Goal: Information Seeking & Learning: Check status

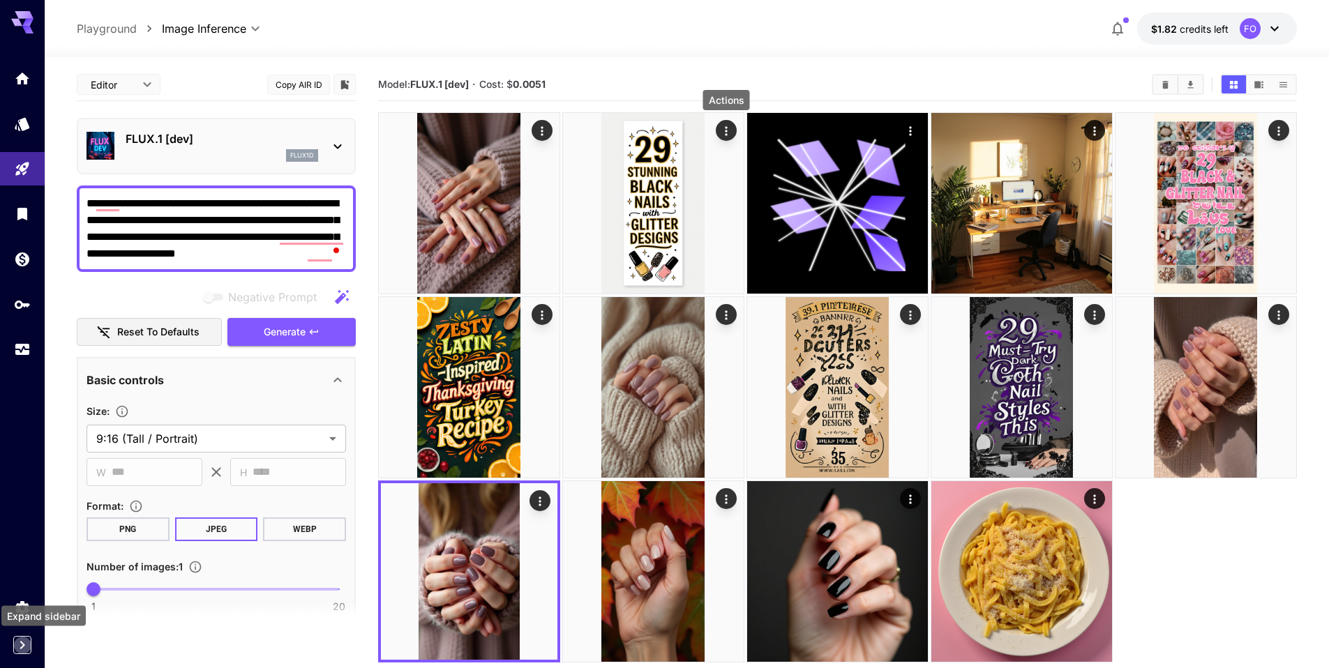
click at [16, 650] on icon "Expand sidebar" at bounding box center [22, 645] width 17 height 17
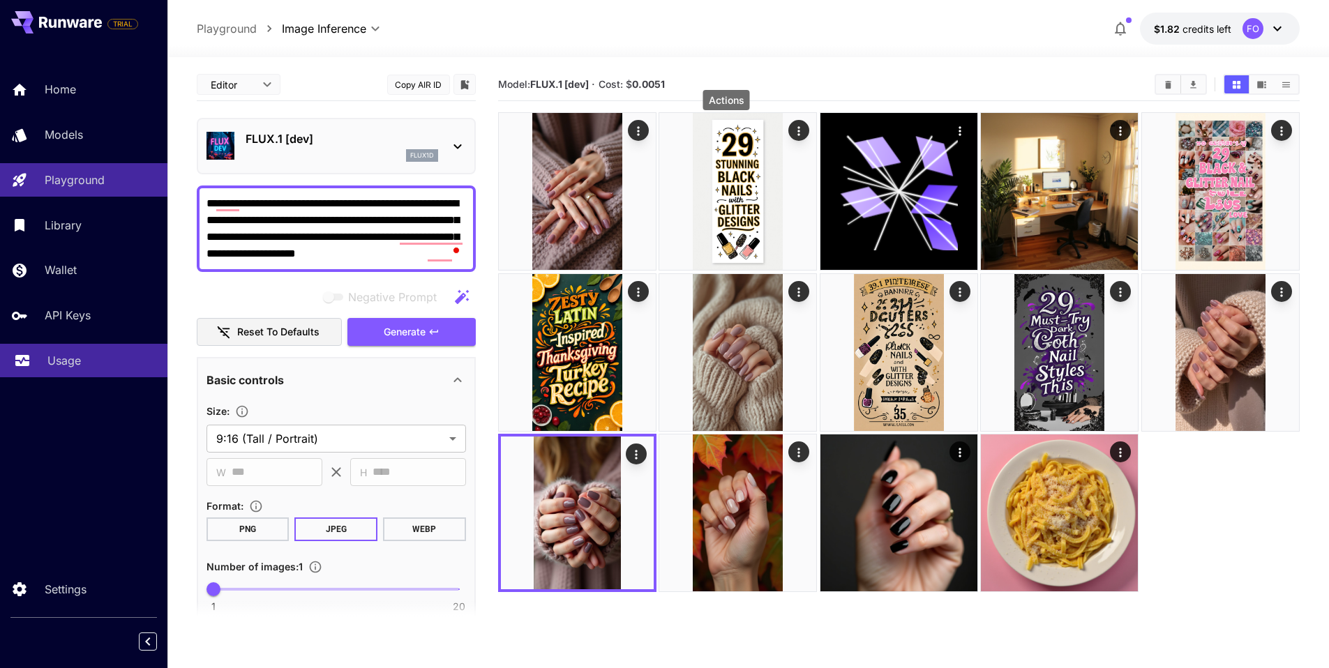
click at [74, 375] on link "Usage" at bounding box center [83, 361] width 167 height 34
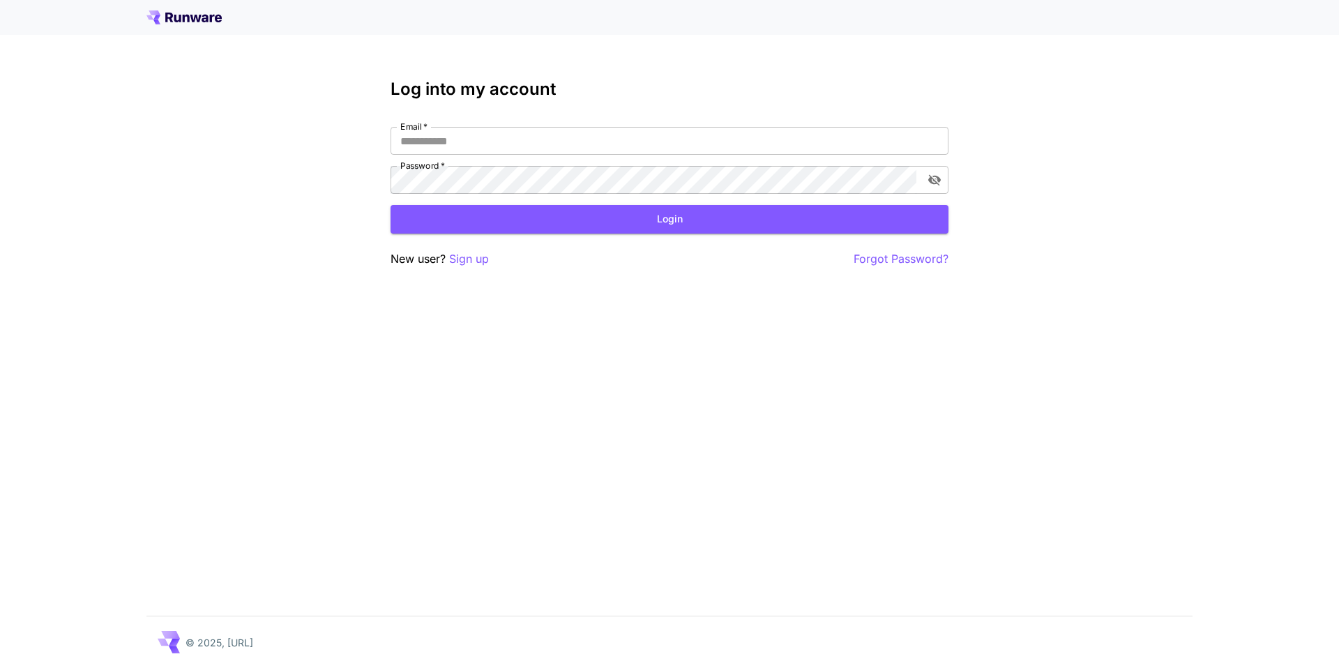
type input "**********"
click at [639, 229] on button "Login" at bounding box center [670, 219] width 558 height 29
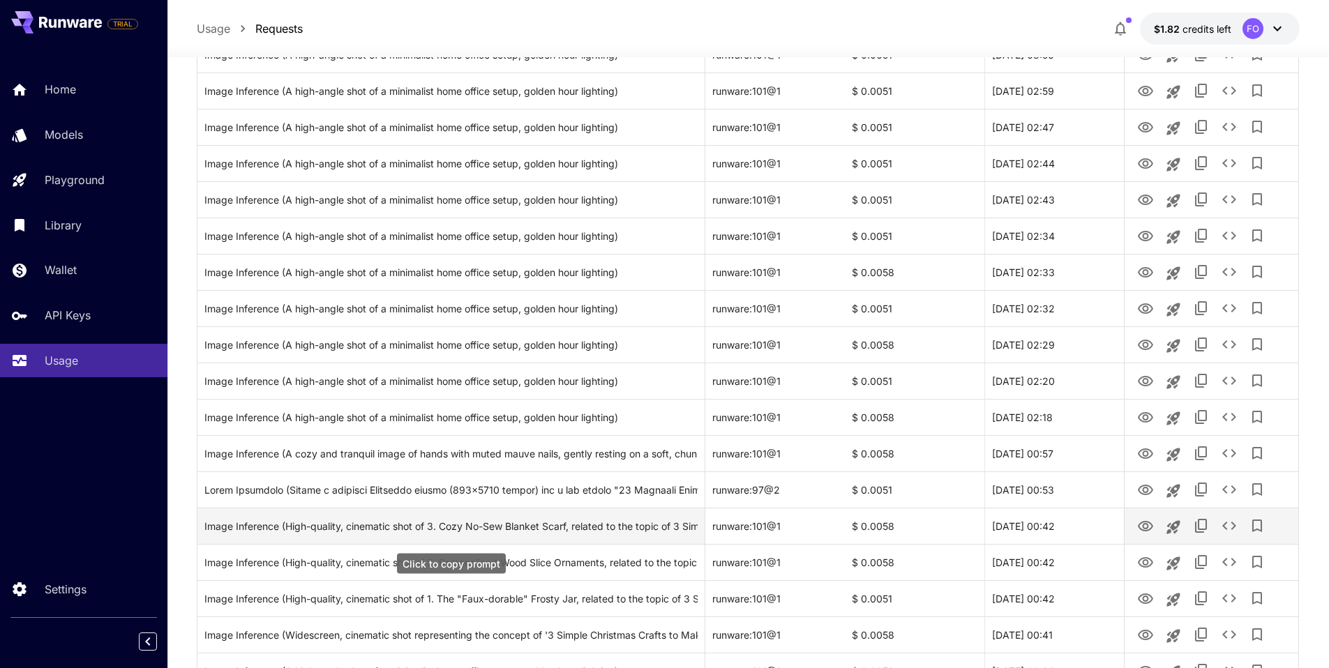
scroll to position [292, 0]
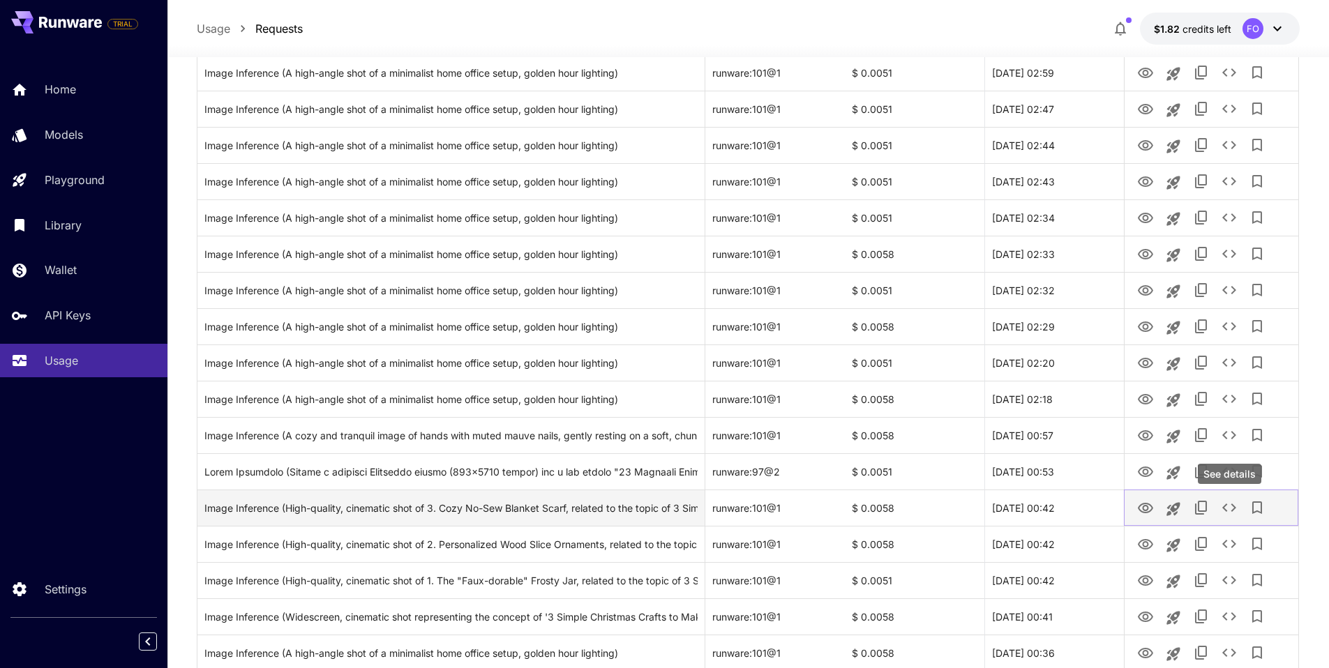
click at [1234, 509] on icon "See details" at bounding box center [1229, 508] width 14 height 8
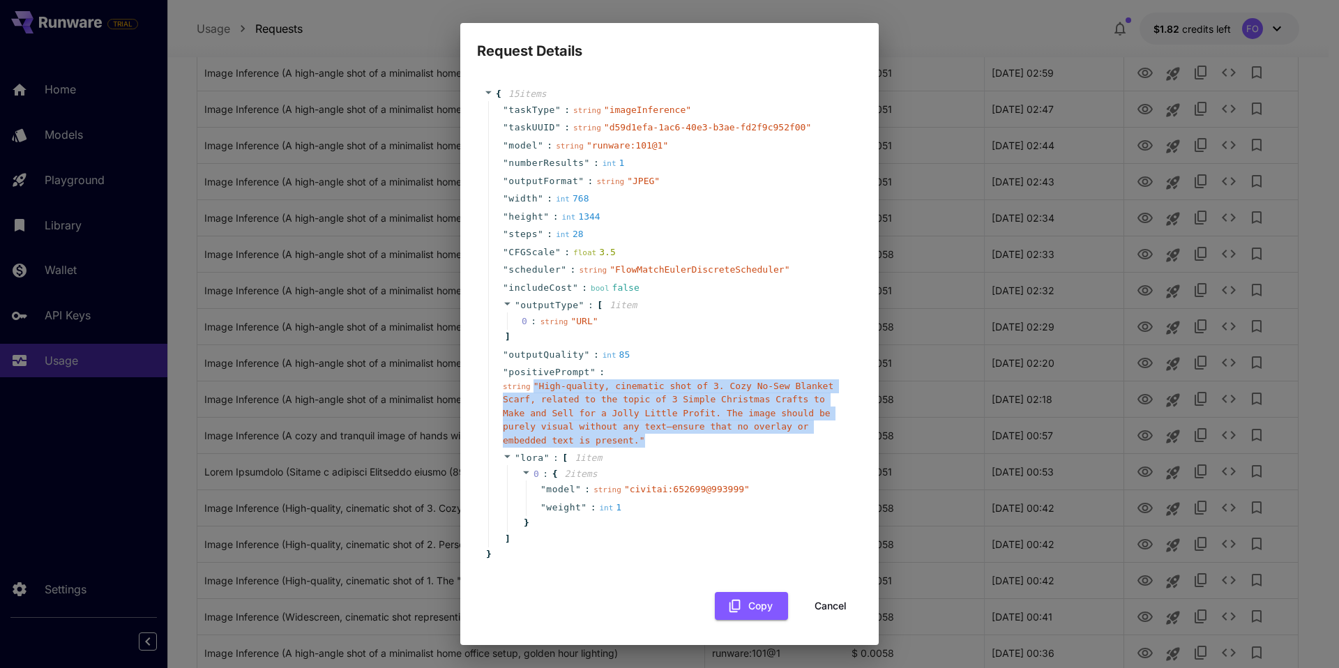
drag, startPoint x: 534, startPoint y: 382, endPoint x: 643, endPoint y: 445, distance: 126.0
click at [643, 445] on div "string " High-quality, cinematic shot of 3. Cozy No-Sew Blanket Scarf, related …" at bounding box center [675, 414] width 345 height 68
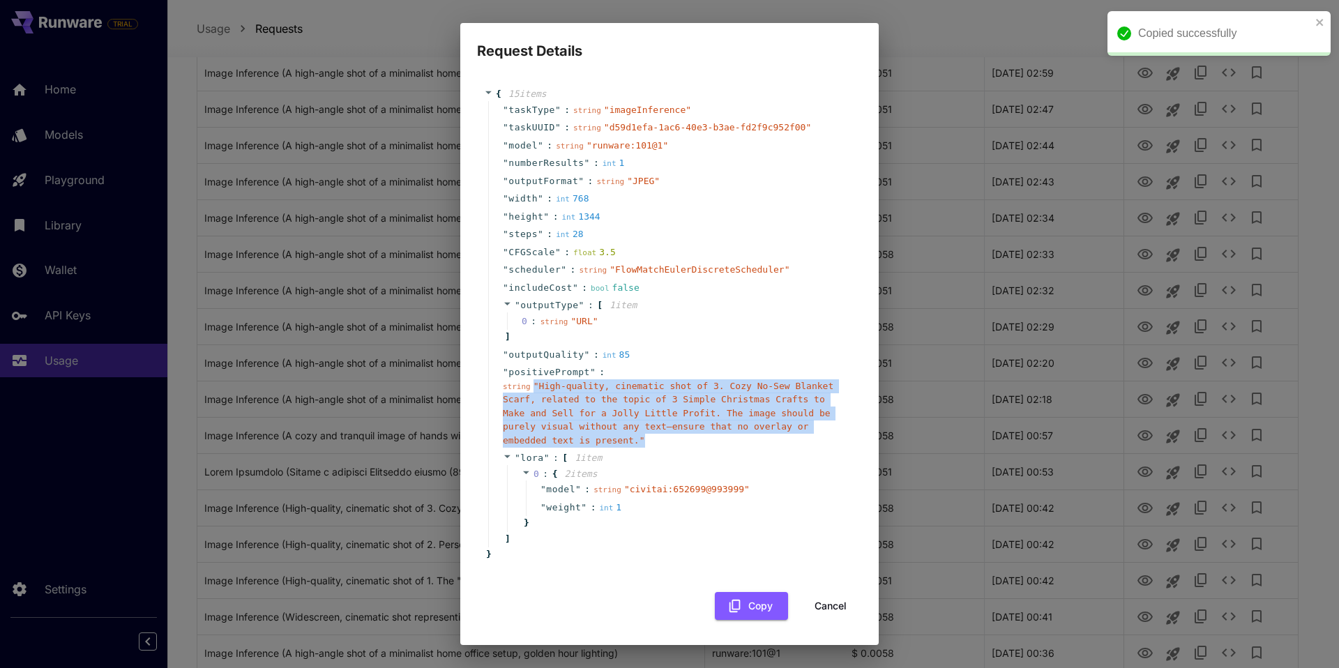
copy span "" High-quality, cinematic shot of 3. Cozy No-Sew Blanket Scarf, related to the …"
click at [827, 604] on button "Cancel" at bounding box center [830, 606] width 63 height 29
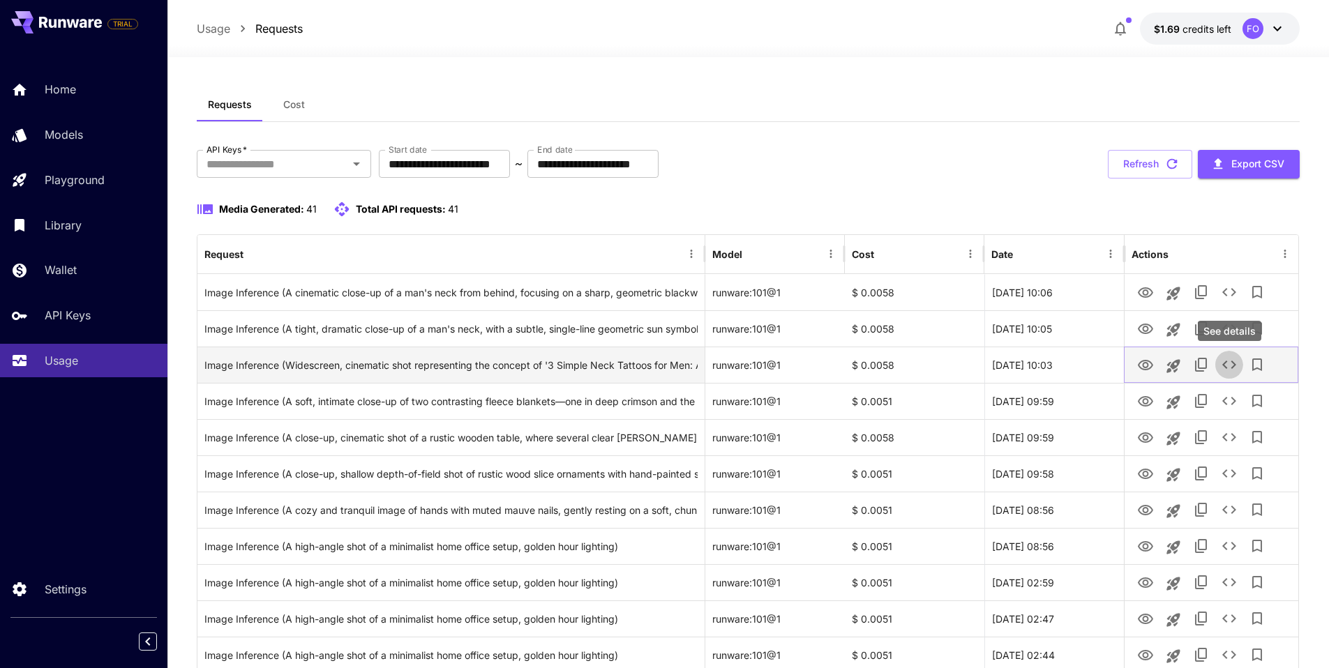
click at [1233, 360] on icon "See details" at bounding box center [1229, 364] width 17 height 17
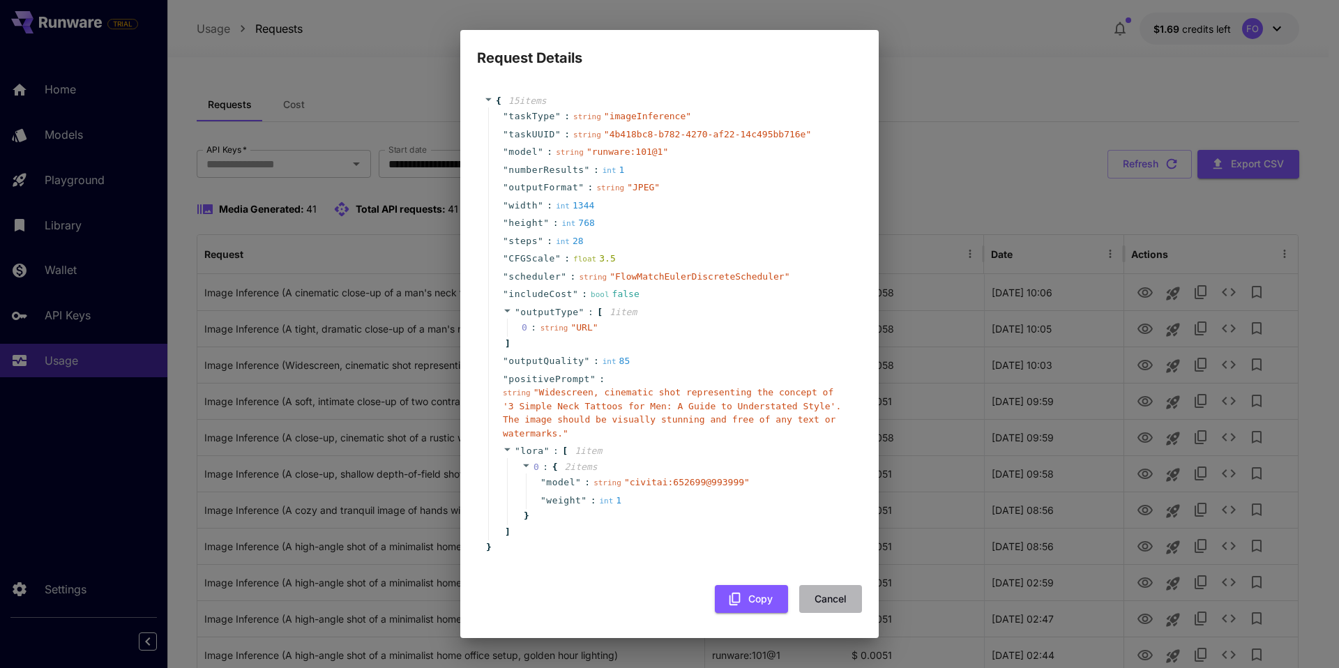
click at [833, 599] on button "Cancel" at bounding box center [830, 599] width 63 height 29
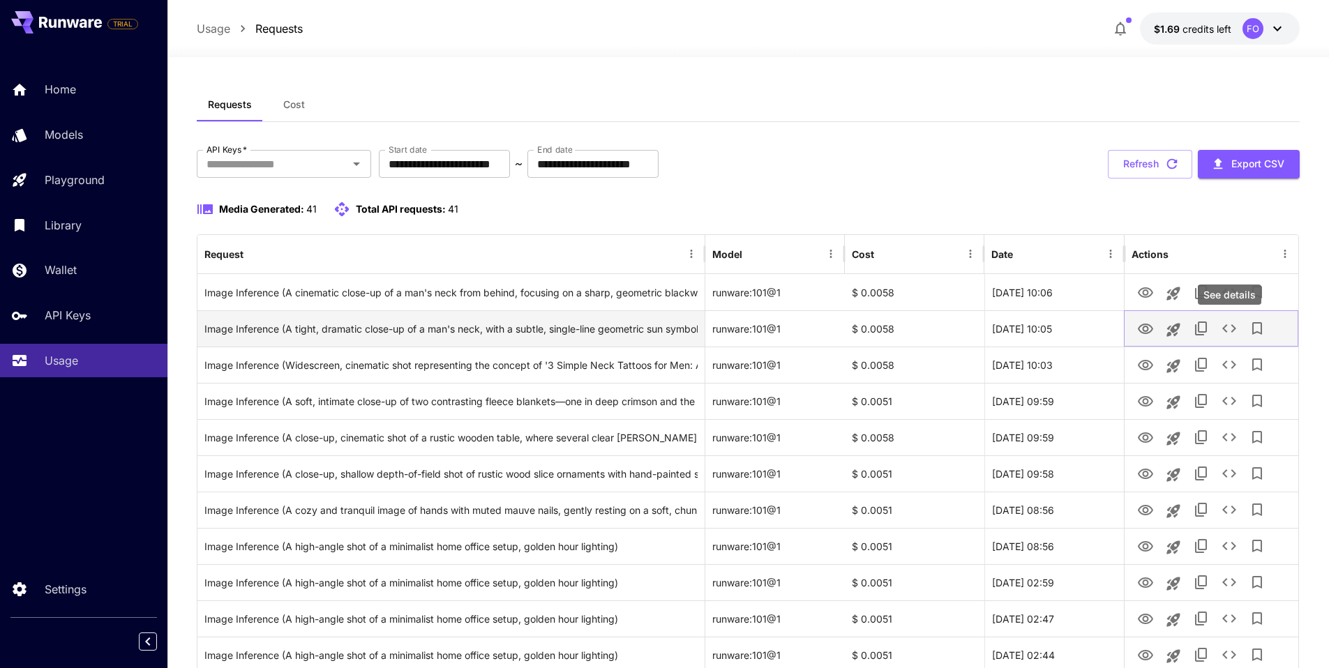
click at [1226, 331] on icon "See details" at bounding box center [1229, 328] width 14 height 8
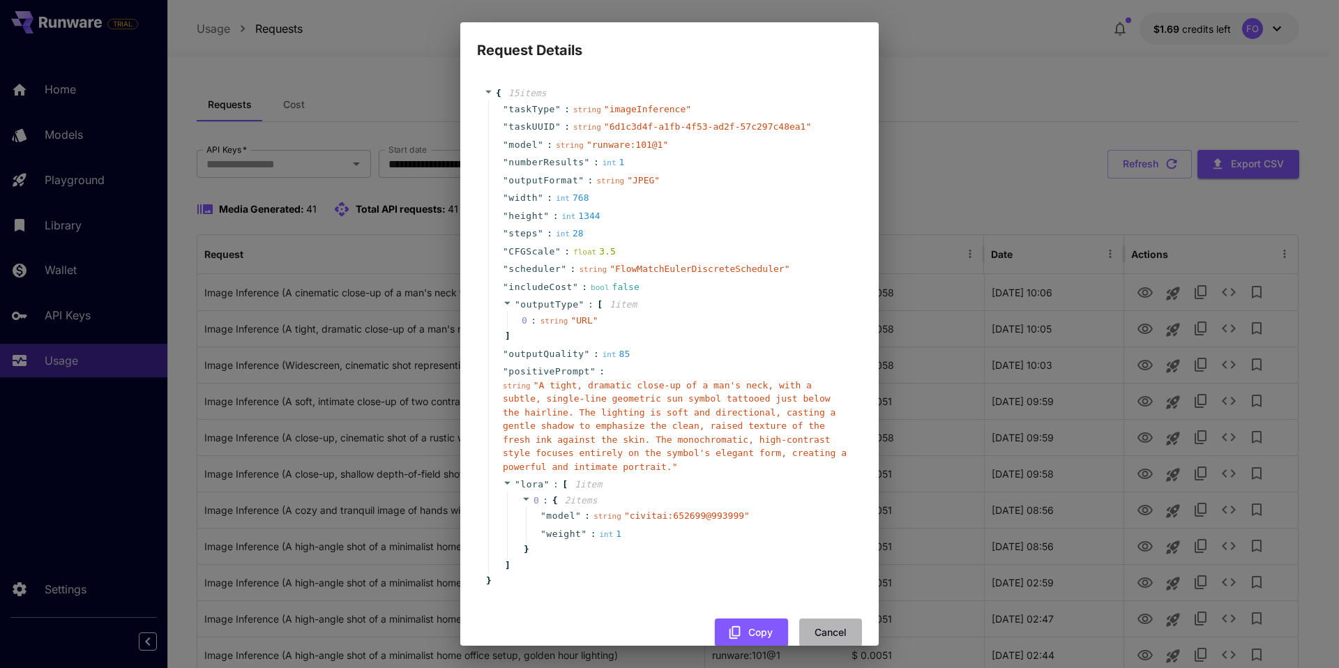
click at [807, 635] on button "Cancel" at bounding box center [830, 633] width 63 height 29
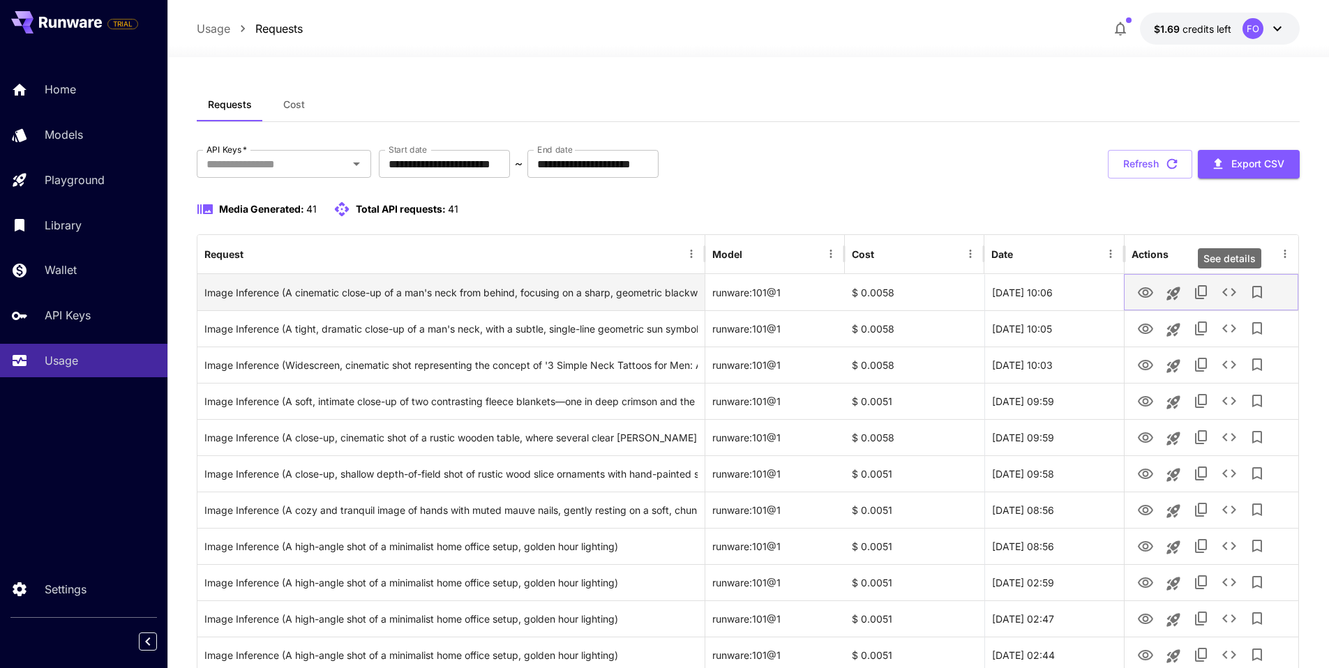
click at [1231, 294] on icon "See details" at bounding box center [1229, 292] width 17 height 17
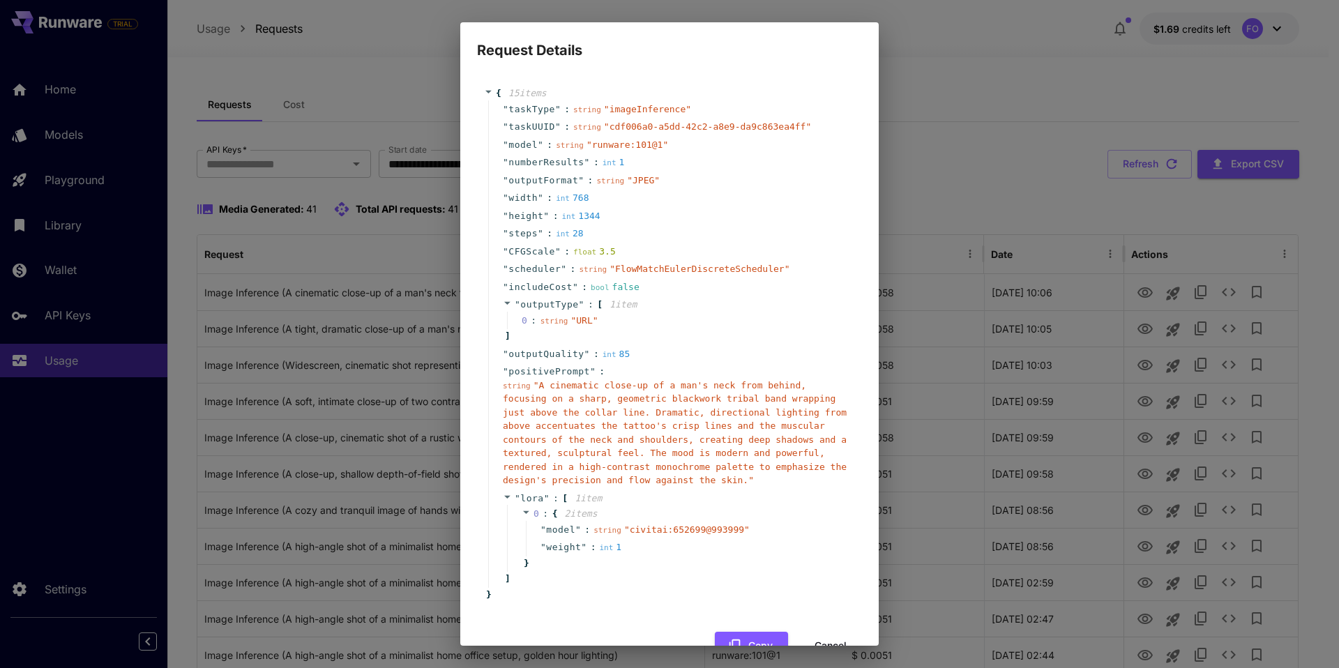
click at [950, 100] on div "Request Details { 15 item s " taskType " : string " imageInference " " taskUUID…" at bounding box center [669, 334] width 1339 height 668
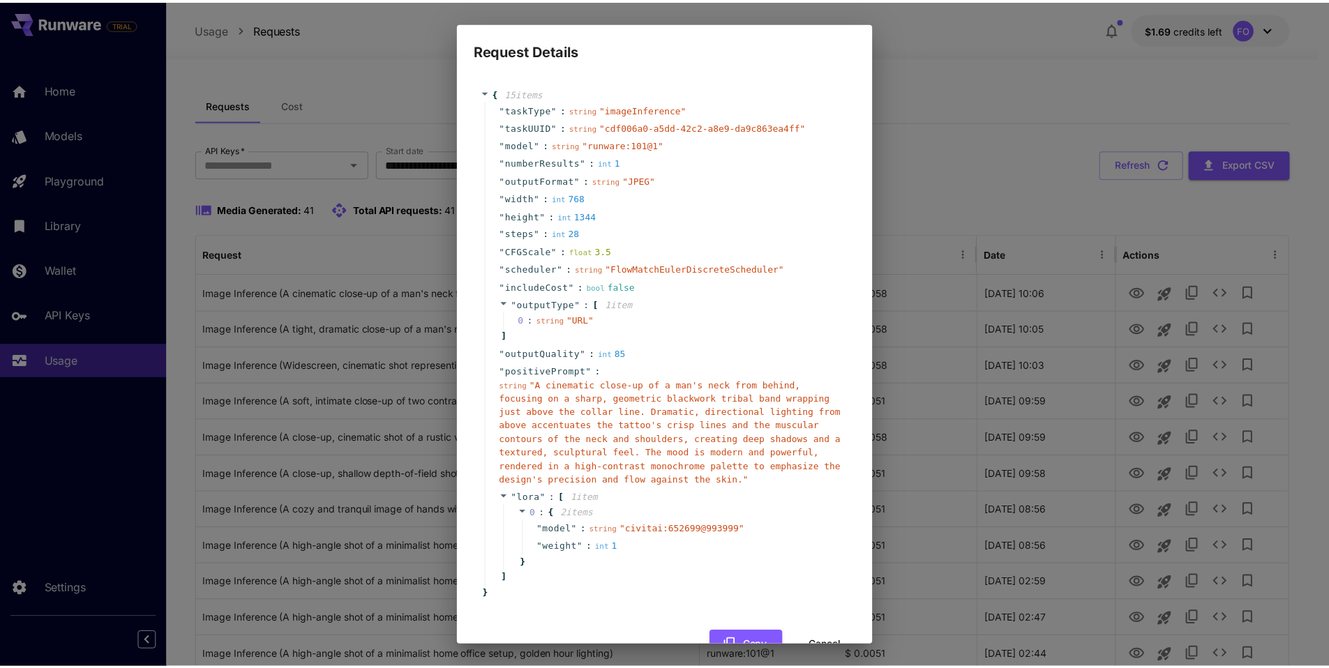
scroll to position [53, 0]
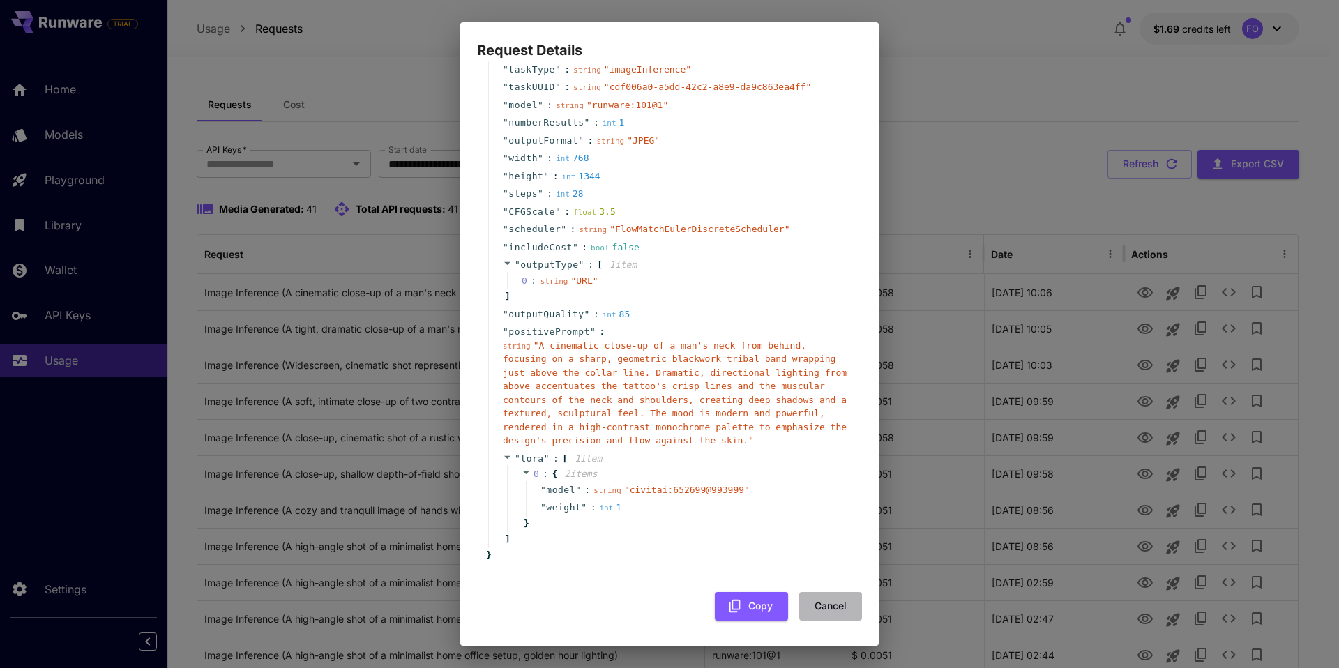
click at [823, 603] on button "Cancel" at bounding box center [830, 606] width 63 height 29
